Goal: Task Accomplishment & Management: Use online tool/utility

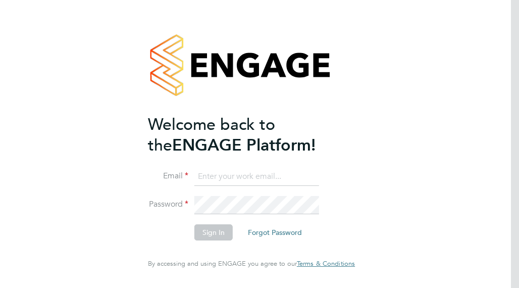
type input "donna_m_thompson@hotmail.com"
click at [205, 230] on button "Sign In" at bounding box center [214, 232] width 38 height 16
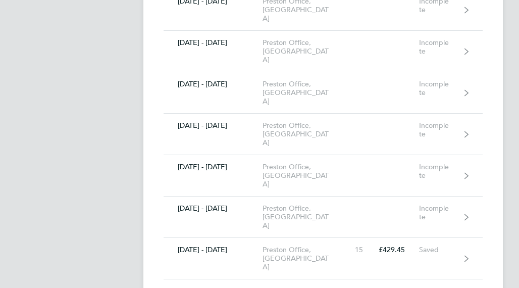
scroll to position [476, 0]
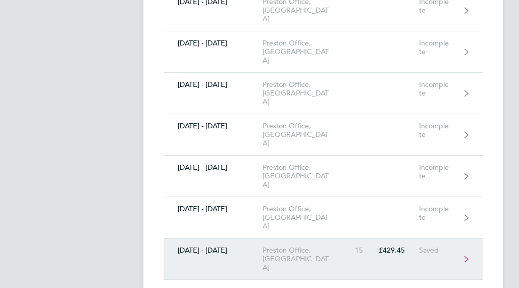
click at [465, 256] on icon at bounding box center [467, 259] width 4 height 7
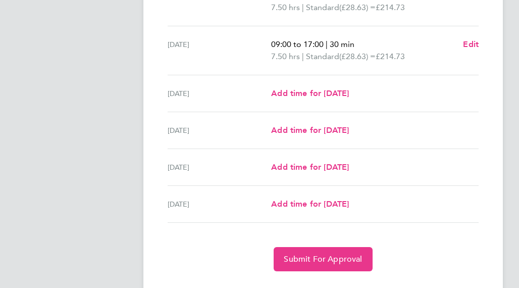
scroll to position [371, 0]
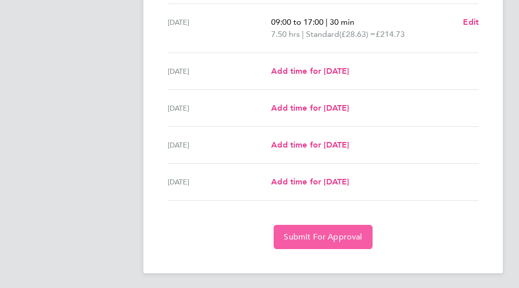
click at [321, 230] on button "Submit For Approval" at bounding box center [323, 237] width 99 height 24
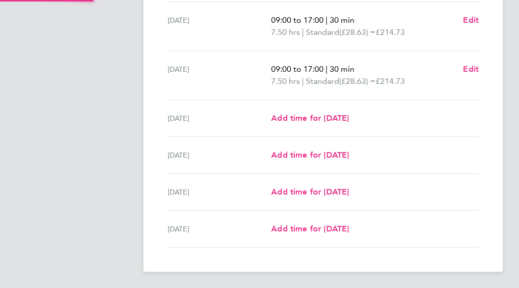
scroll to position [323, 0]
